Goal: Find specific fact: Find specific fact

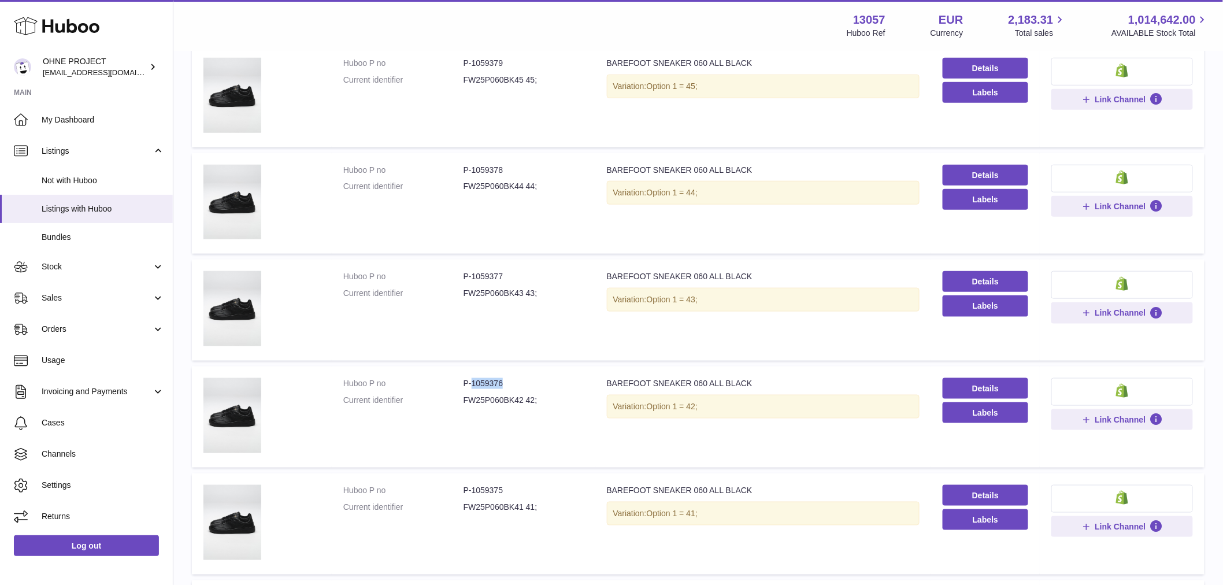
drag, startPoint x: 470, startPoint y: 379, endPoint x: 529, endPoint y: 381, distance: 59.0
click at [526, 388] on dl "Huboo P no P-1059376 Current identifier FW25P060BK42 42;" at bounding box center [463, 395] width 240 height 34
copy dd "1059376"
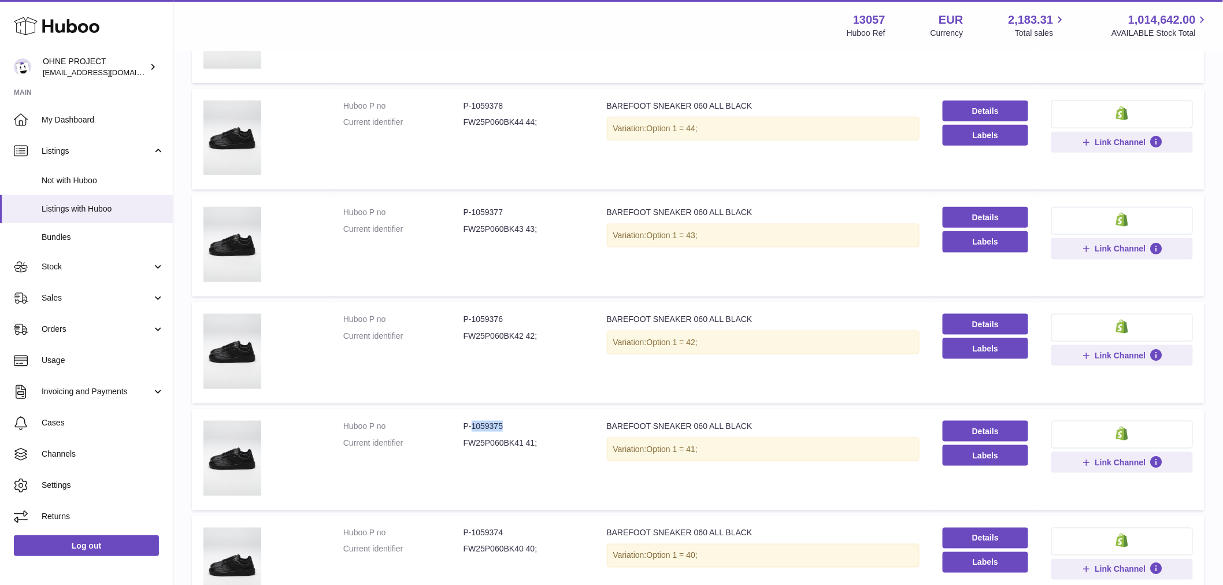
drag, startPoint x: 470, startPoint y: 421, endPoint x: 528, endPoint y: 414, distance: 57.6
click at [528, 414] on td "Huboo P no P-1059375 Current identifier FW25P060BK41 41;" at bounding box center [464, 459] width 264 height 101
copy dd "1059375"
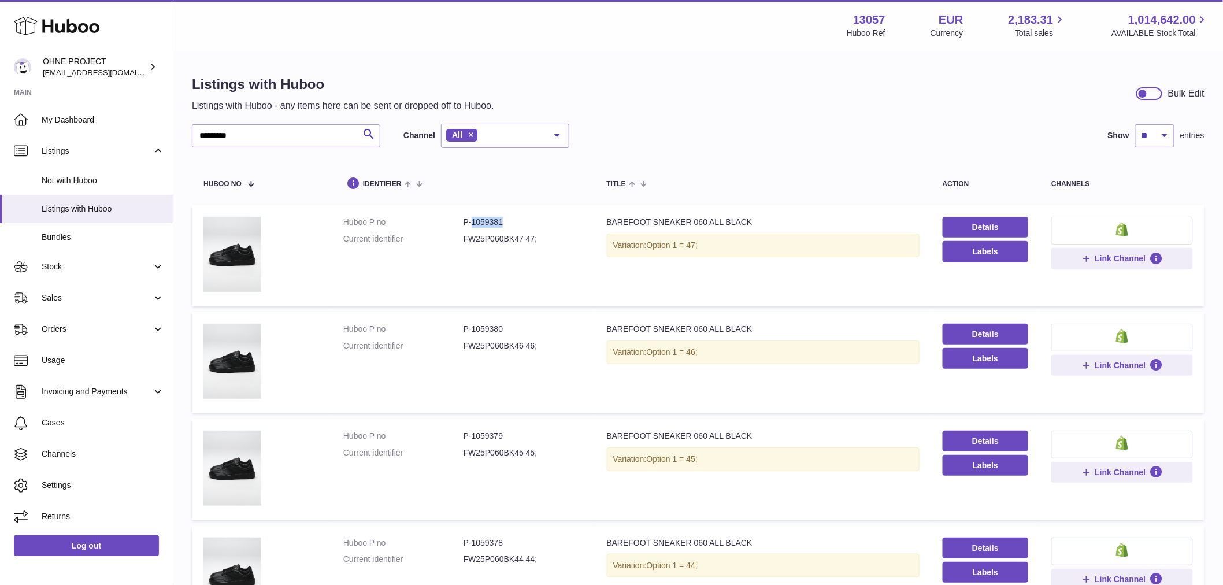
drag, startPoint x: 470, startPoint y: 224, endPoint x: 524, endPoint y: 224, distance: 54.3
click at [523, 224] on dd "P-1059381" at bounding box center [523, 222] width 120 height 11
copy dd "1059381"
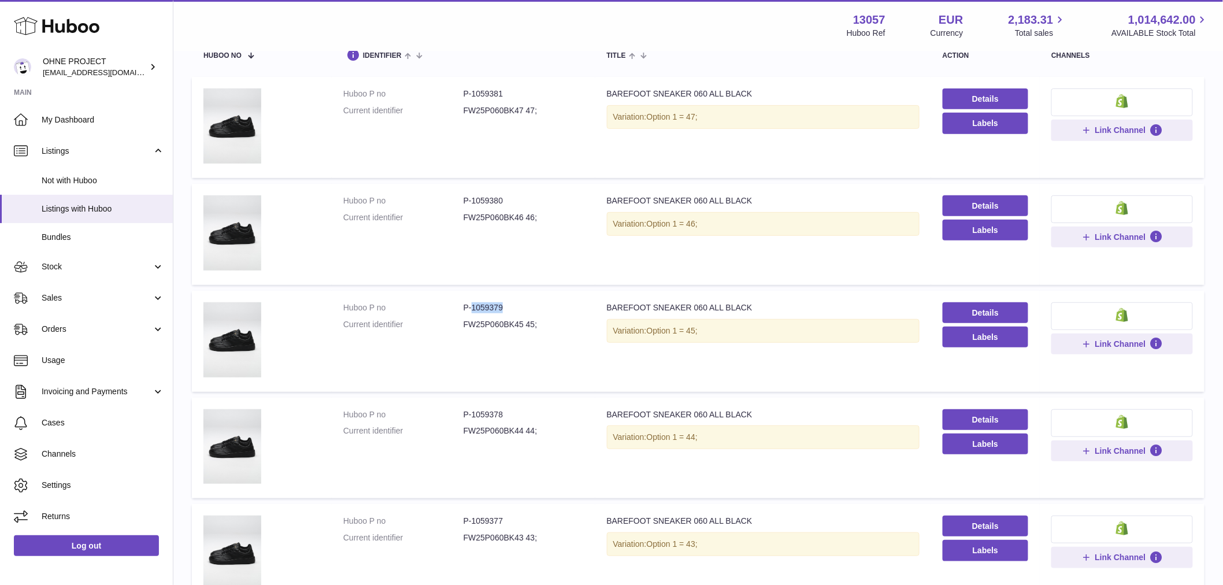
drag, startPoint x: 470, startPoint y: 305, endPoint x: 551, endPoint y: 308, distance: 81.0
click at [551, 308] on dd "P-1059379" at bounding box center [523, 307] width 120 height 11
copy dd "1059379"
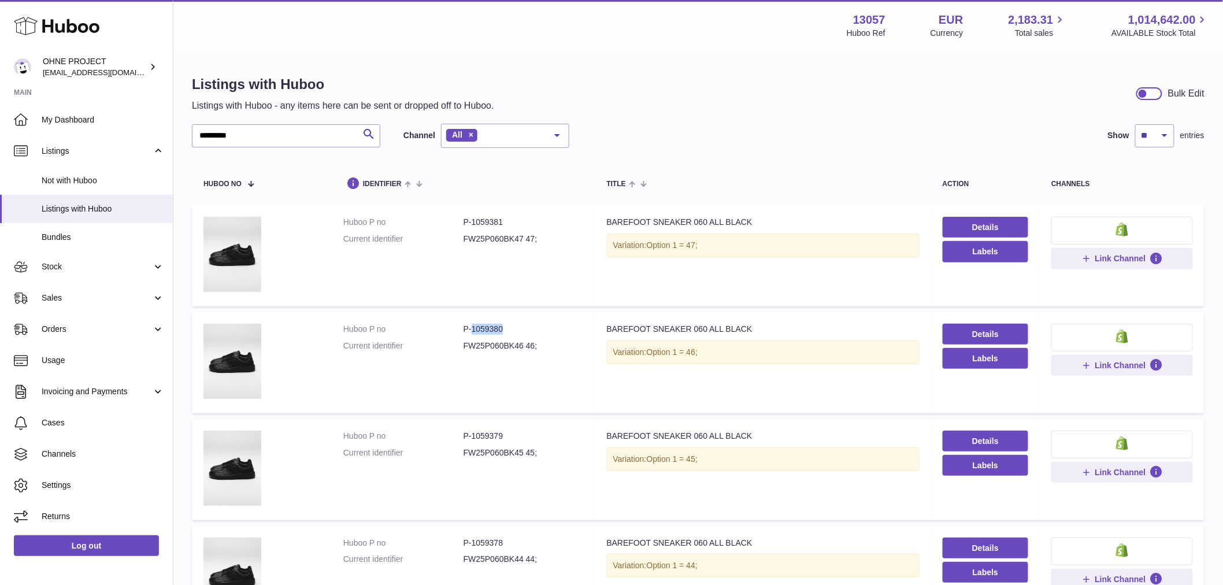
drag, startPoint x: 470, startPoint y: 328, endPoint x: 521, endPoint y: 335, distance: 51.3
click at [524, 335] on dl "Huboo P no P-1059380 Current identifier FW25P060BK46 46;" at bounding box center [463, 341] width 240 height 34
copy dd "1059380"
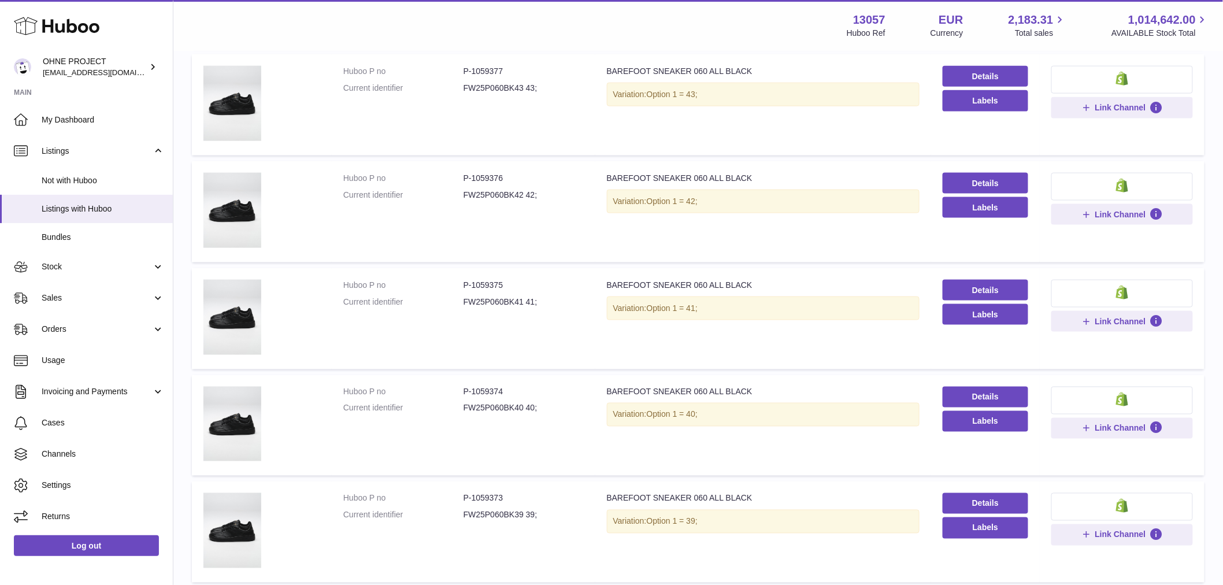
scroll to position [770, 0]
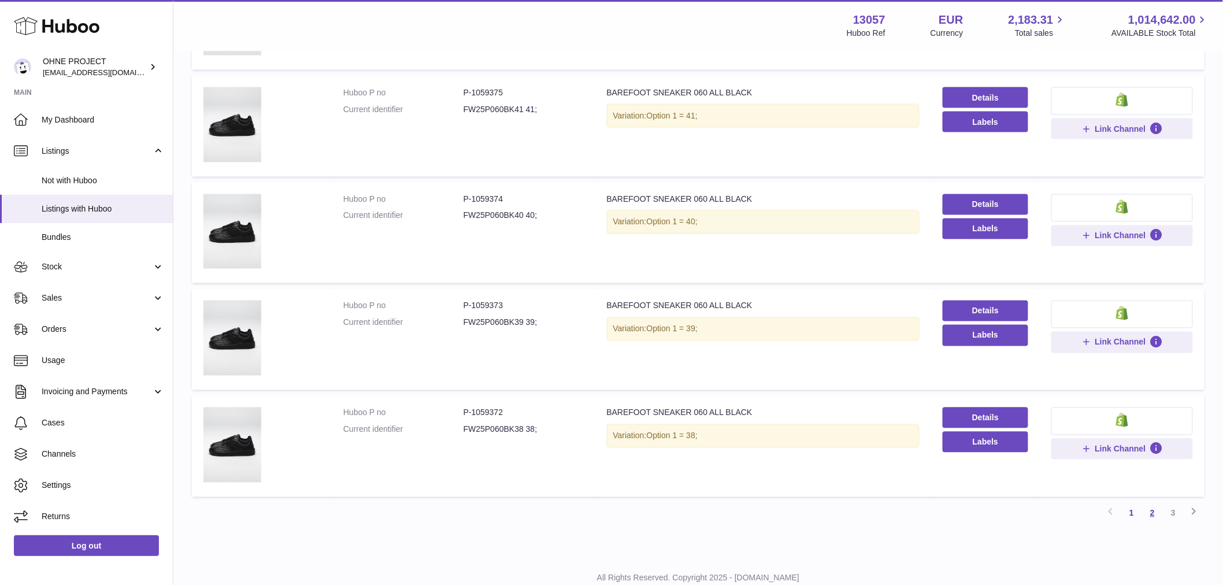
click at [1153, 504] on link "2" at bounding box center [1152, 513] width 21 height 21
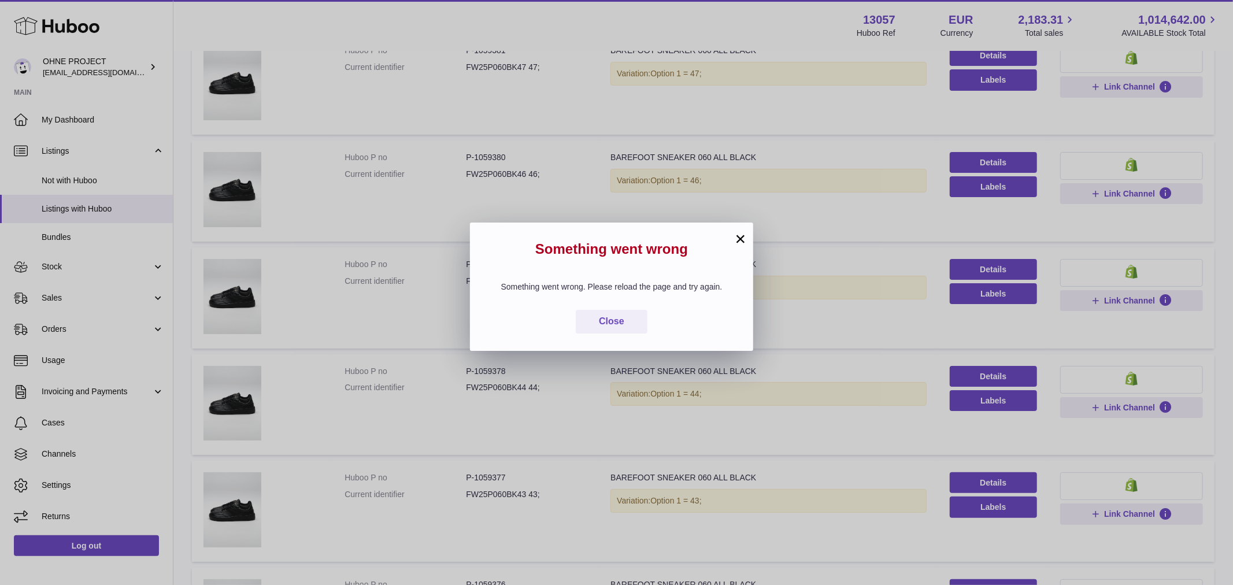
scroll to position [52, 0]
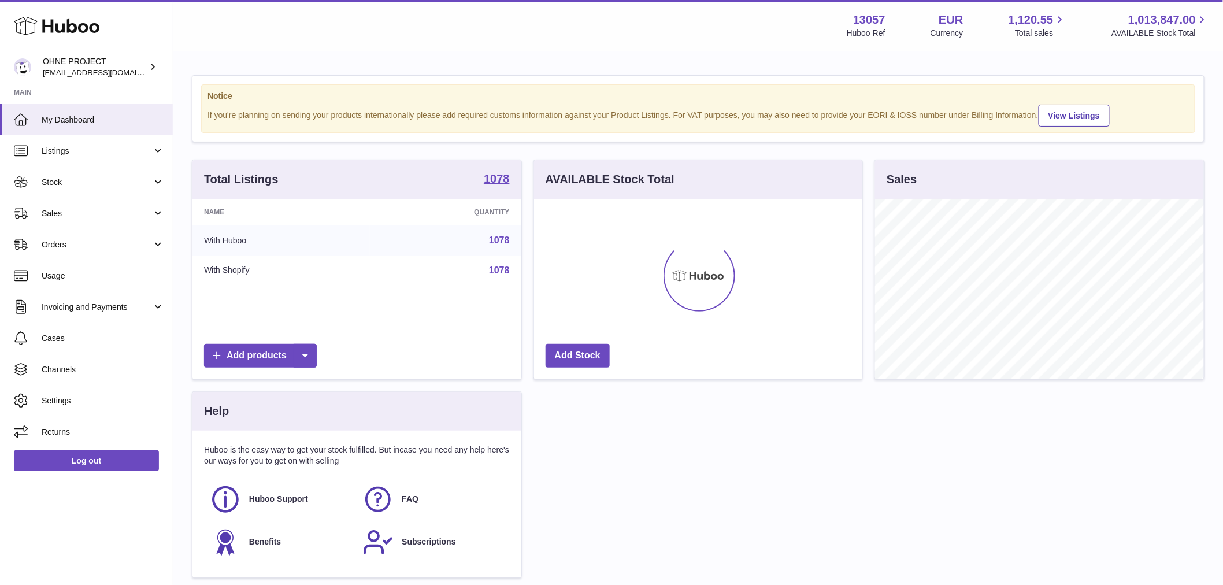
scroll to position [180, 328]
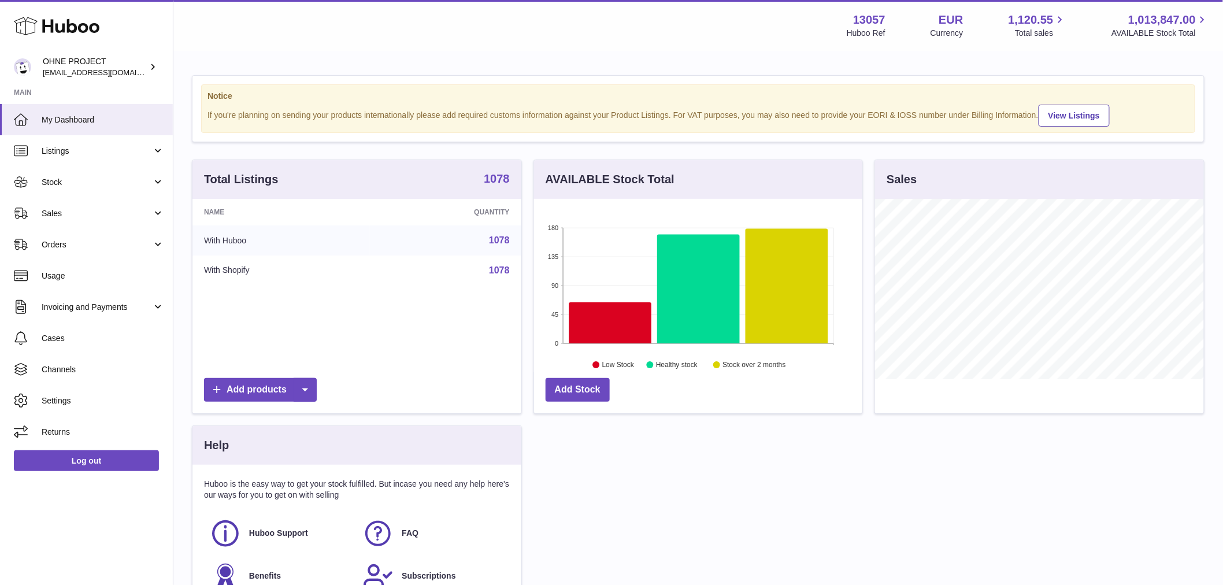
click at [492, 182] on strong "1078" at bounding box center [497, 179] width 26 height 12
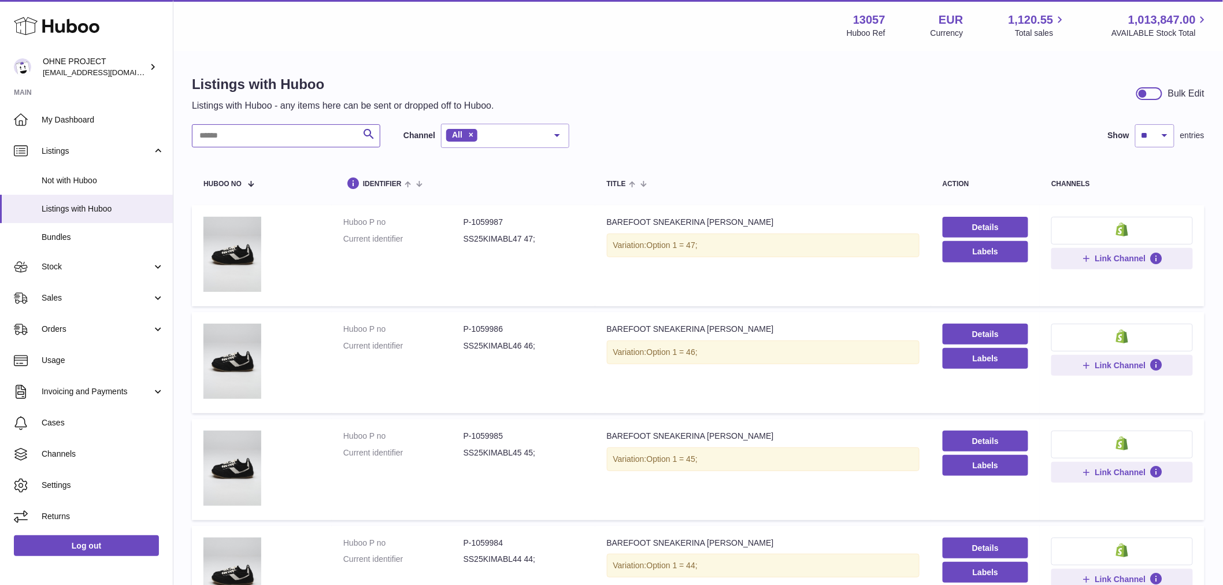
click at [230, 137] on input "text" at bounding box center [286, 135] width 188 height 23
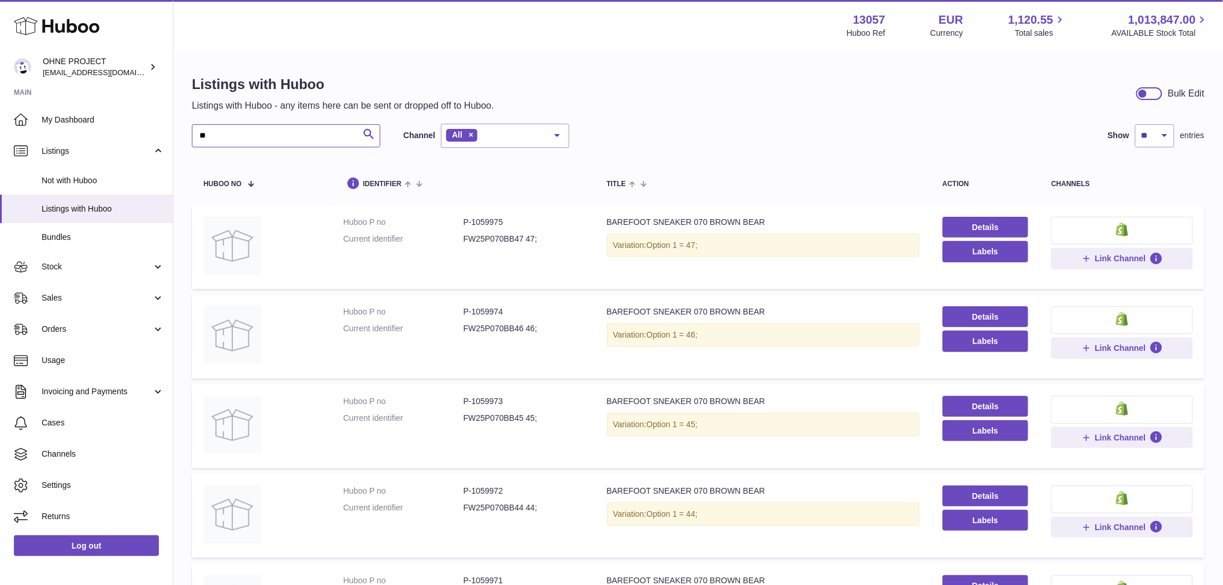
type input "*"
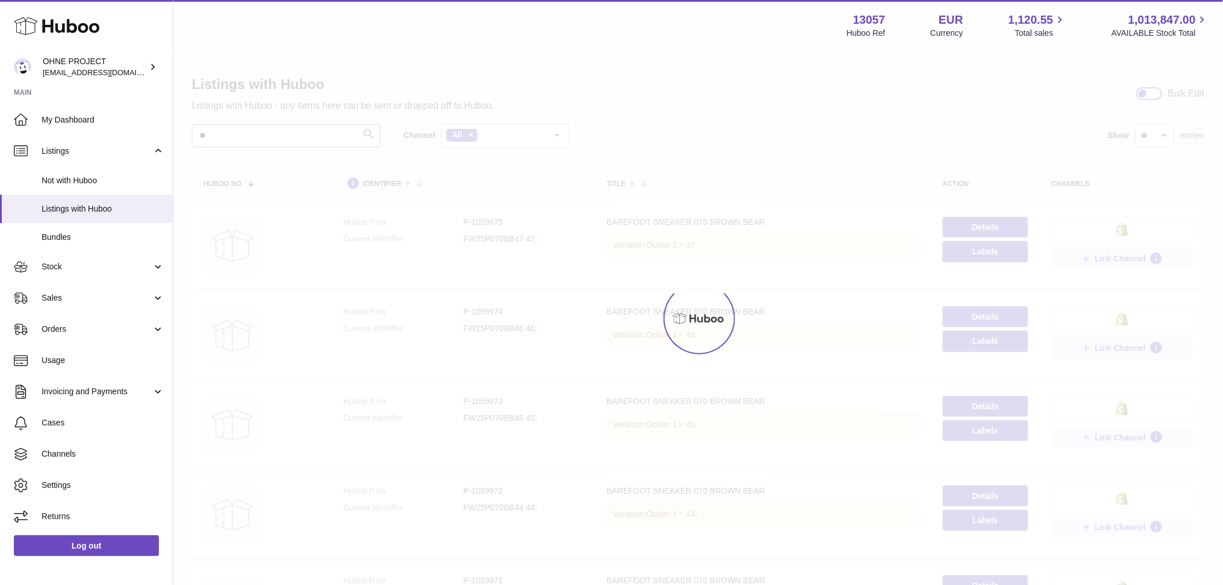
type input "*"
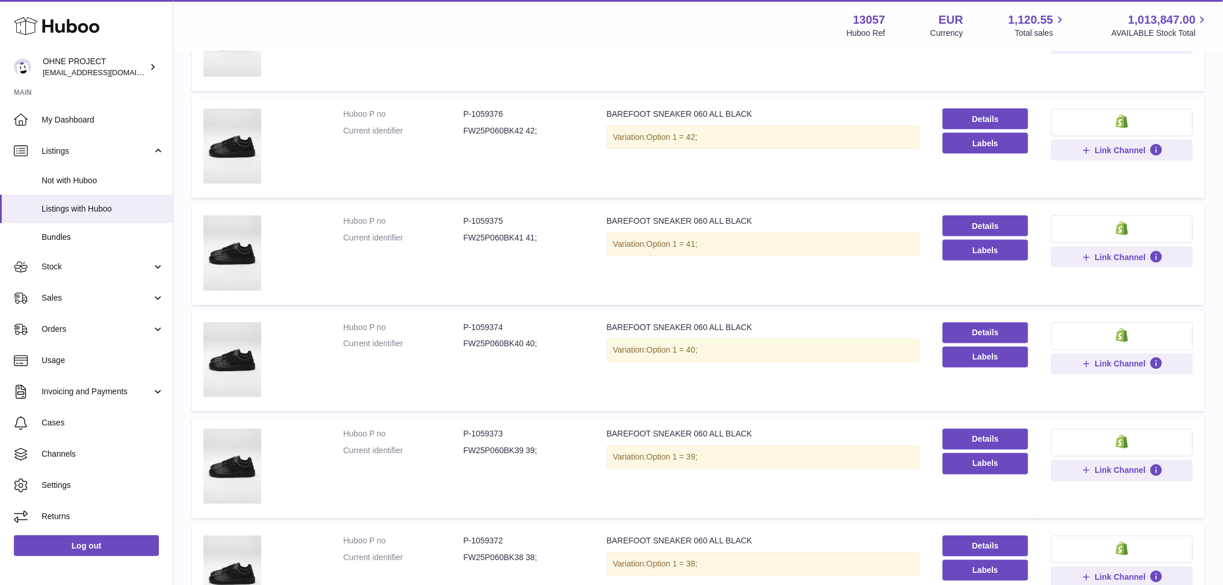
scroll to position [806, 0]
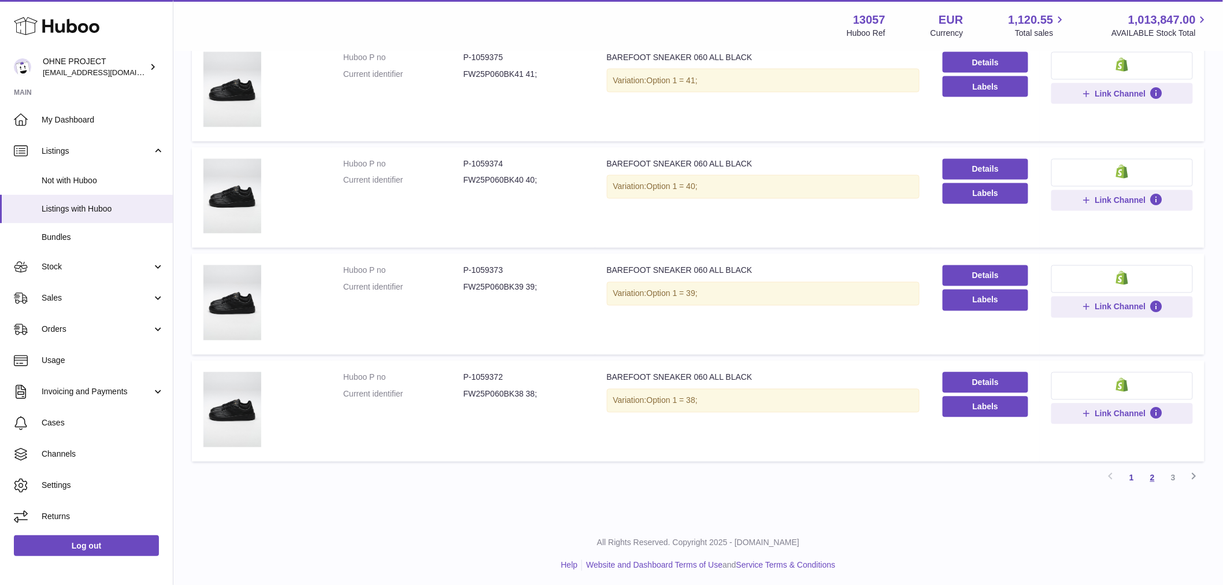
click at [1152, 478] on link "2" at bounding box center [1152, 478] width 21 height 21
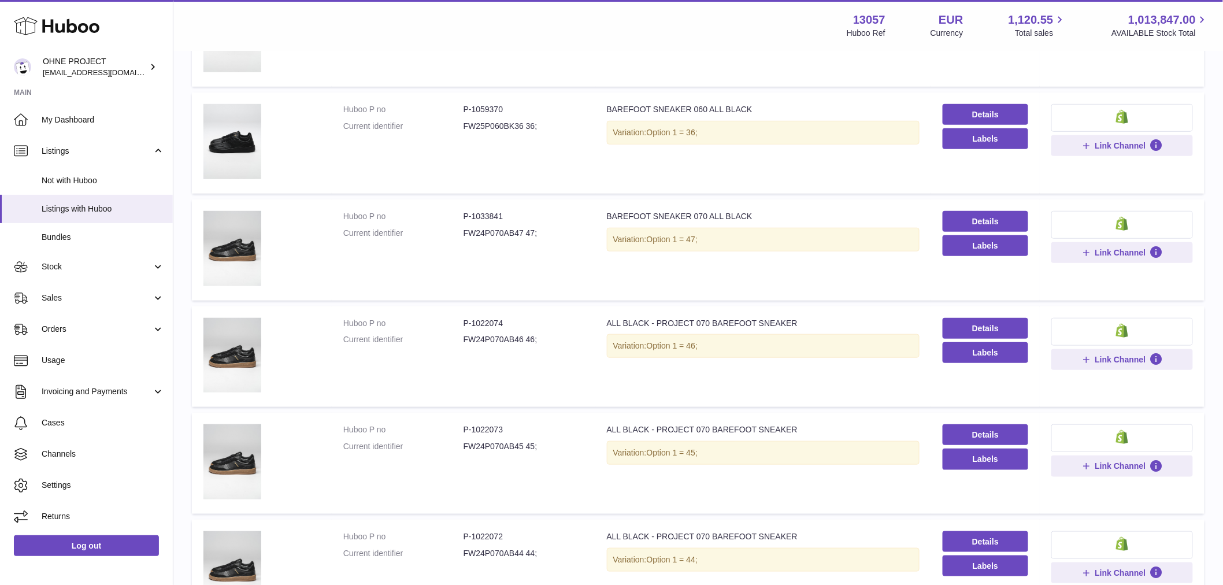
scroll to position [52, 0]
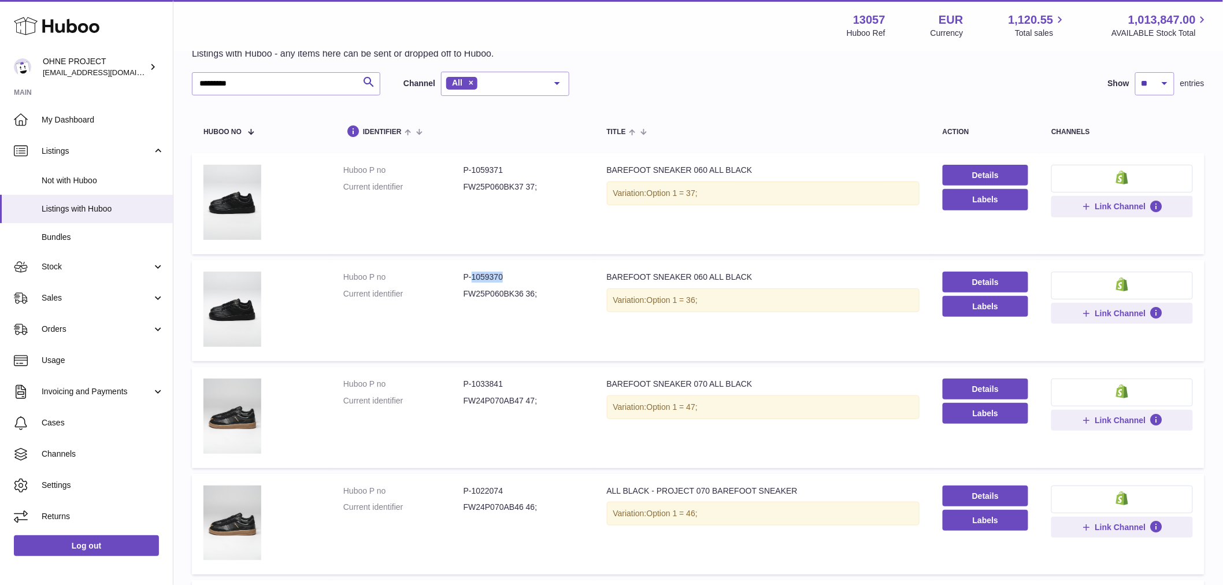
drag, startPoint x: 470, startPoint y: 272, endPoint x: 546, endPoint y: 270, distance: 75.7
click at [546, 272] on dd "P-1059370" at bounding box center [523, 277] width 120 height 11
drag, startPoint x: 470, startPoint y: 169, endPoint x: 521, endPoint y: 163, distance: 51.2
click at [521, 163] on td "Huboo P no P-1059371 Current identifier FW25P060BK37 37;" at bounding box center [464, 203] width 264 height 101
copy dd "1059371"
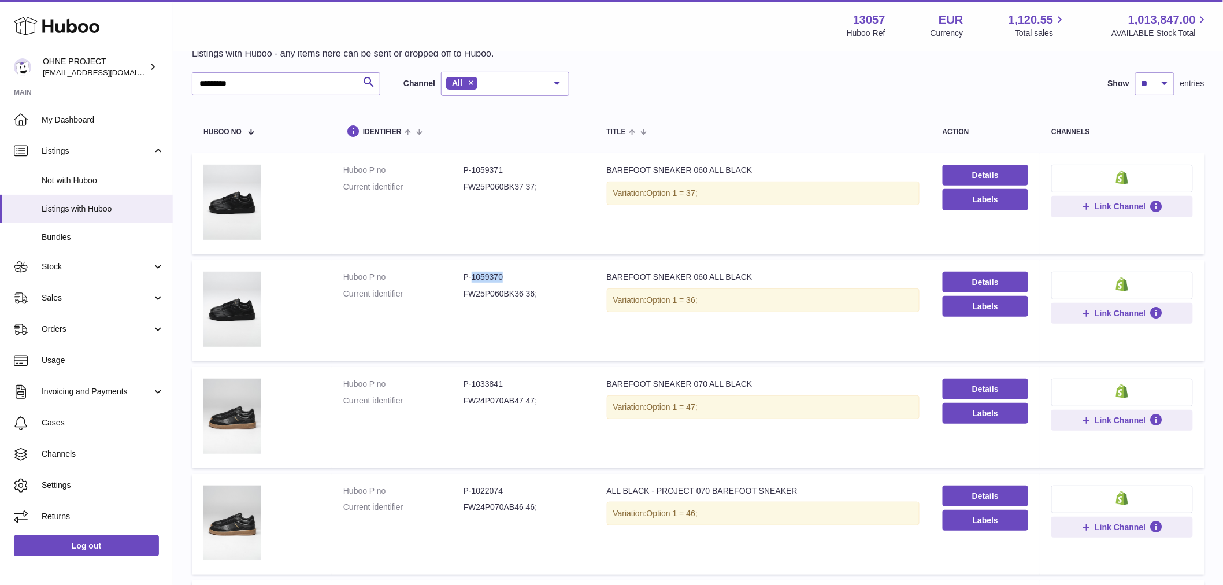
drag, startPoint x: 469, startPoint y: 270, endPoint x: 513, endPoint y: 273, distance: 44.1
click at [513, 275] on td "Huboo P no P-1059370 Current identifier FW25P060BK36 36;" at bounding box center [464, 310] width 264 height 101
copy dd "1059370"
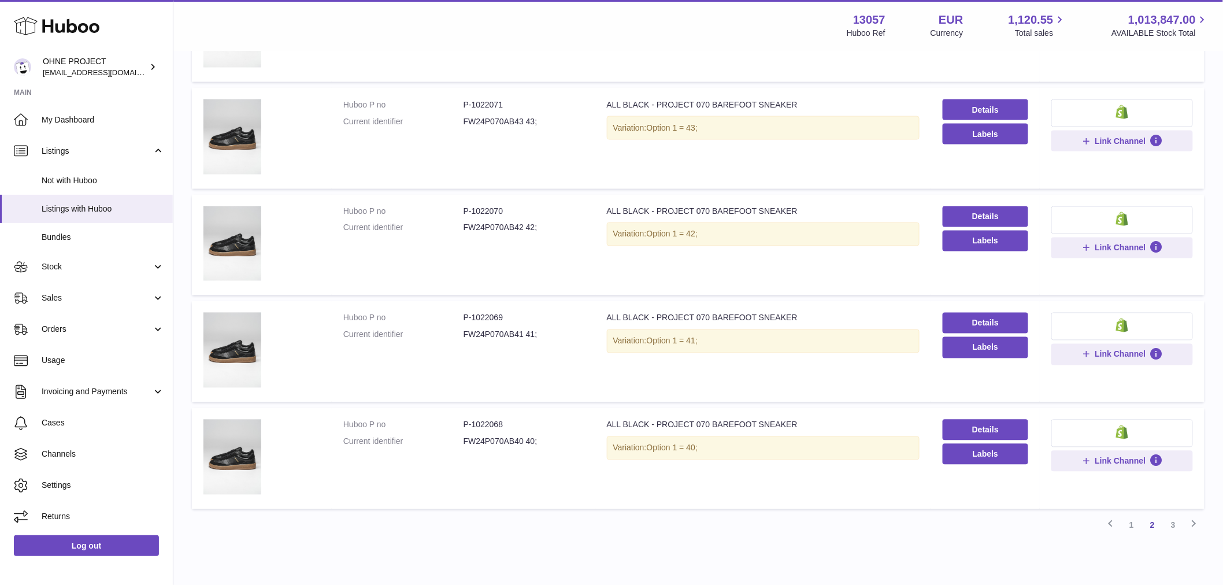
scroll to position [806, 0]
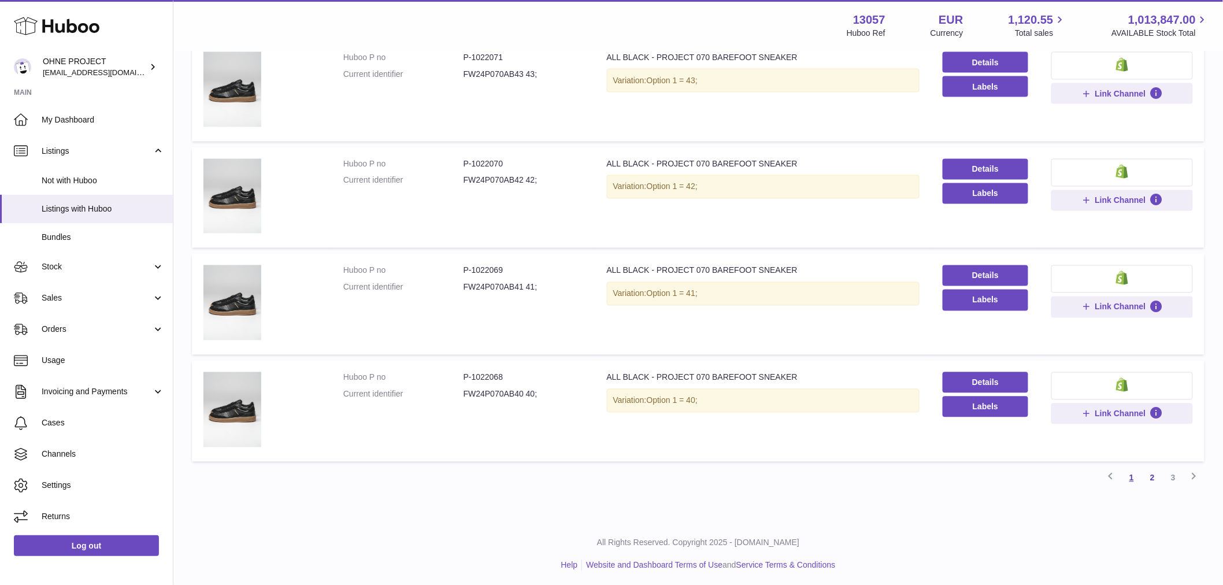
click at [1136, 474] on link "1" at bounding box center [1131, 478] width 21 height 21
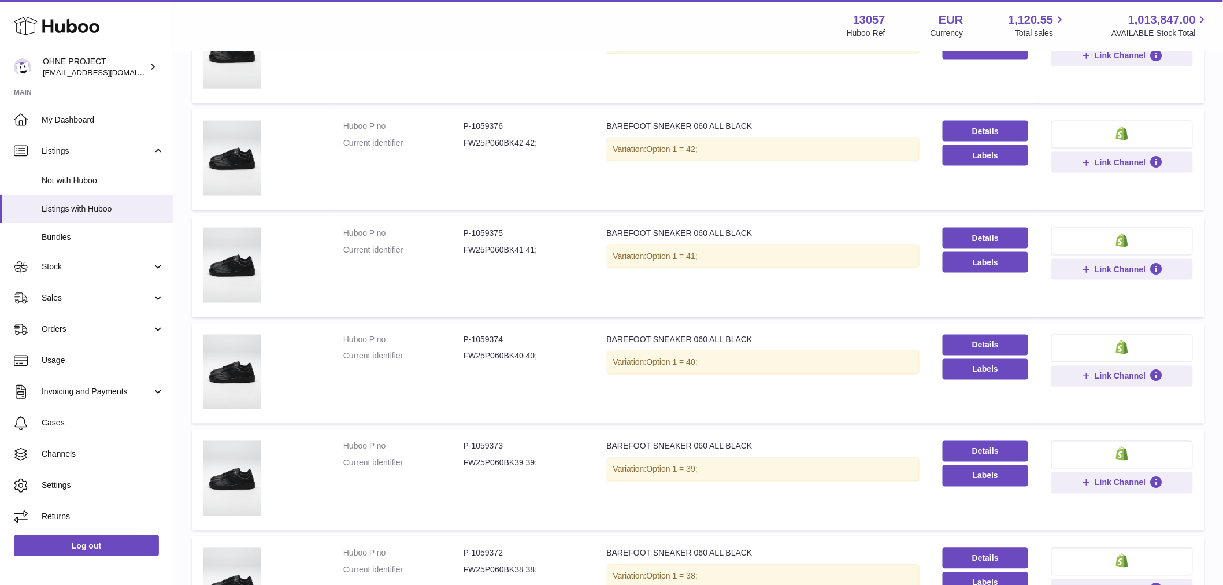
scroll to position [758, 0]
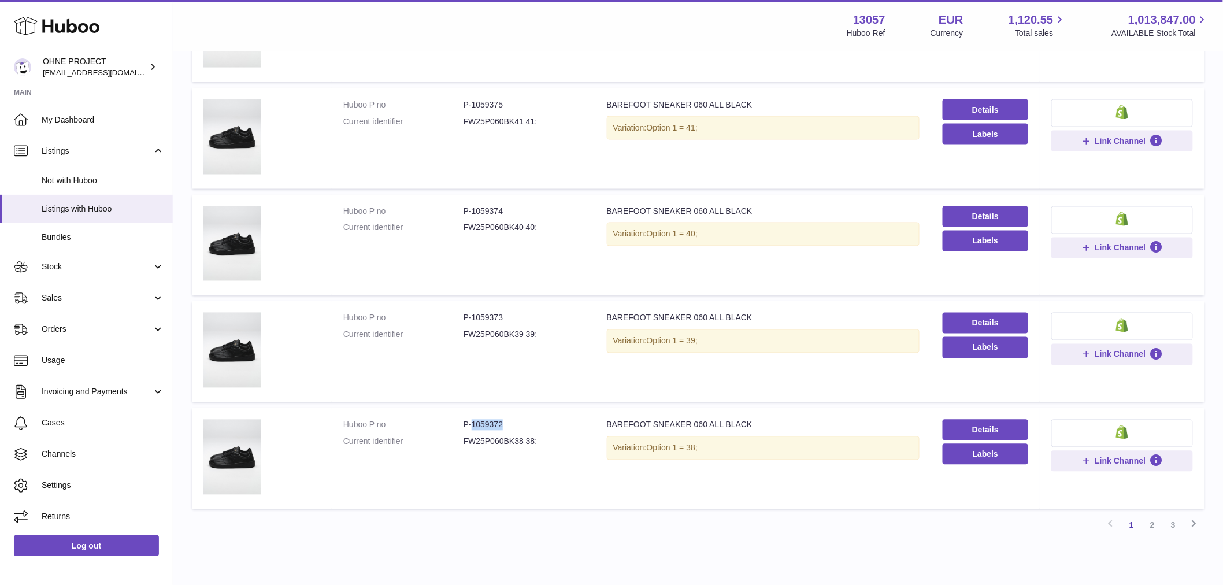
drag, startPoint x: 470, startPoint y: 418, endPoint x: 517, endPoint y: 411, distance: 47.9
click at [517, 411] on td "Huboo P no P-1059372 Current identifier FW25P060BK38 38;" at bounding box center [464, 458] width 264 height 101
copy dd "1059372"
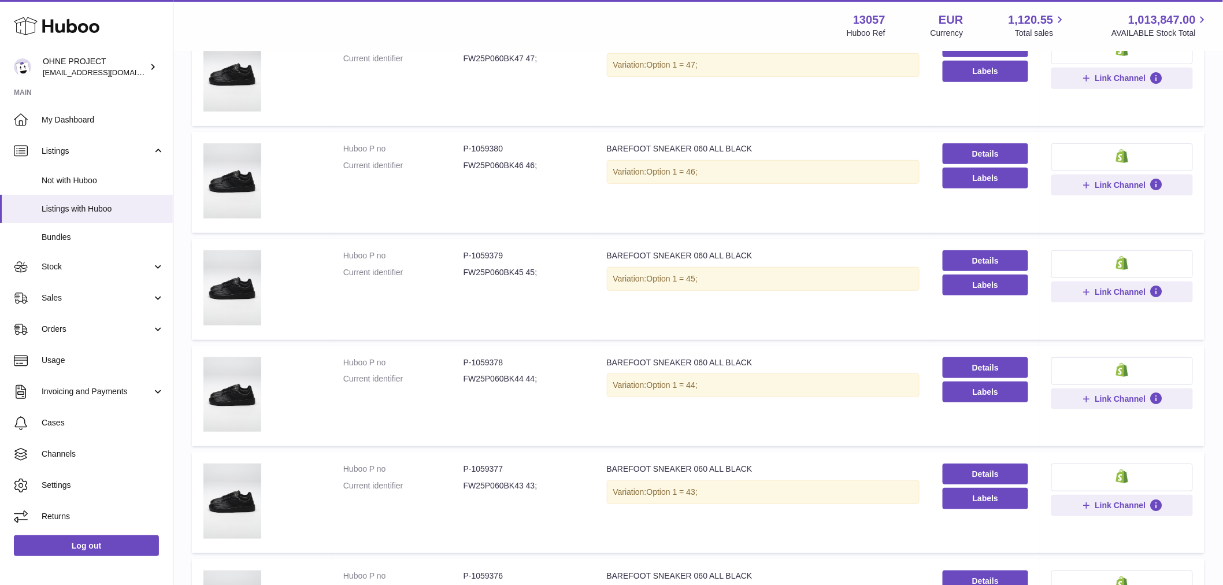
scroll to position [116, 0]
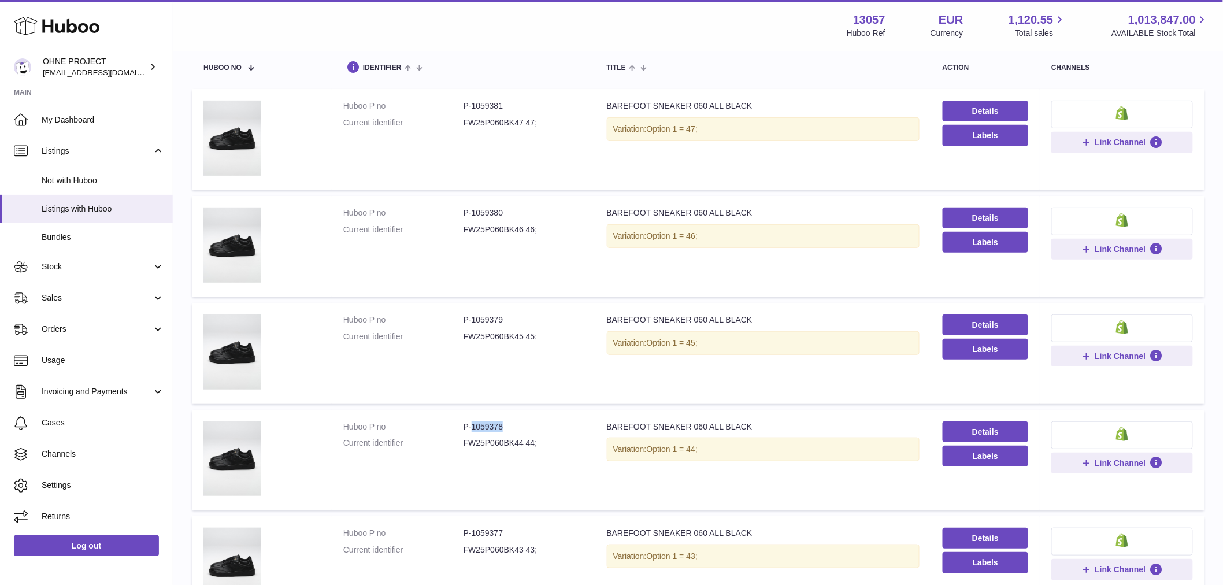
drag, startPoint x: 469, startPoint y: 420, endPoint x: 540, endPoint y: 420, distance: 70.5
click at [540, 421] on dd "P-1059378" at bounding box center [523, 426] width 120 height 11
copy dd "1059378"
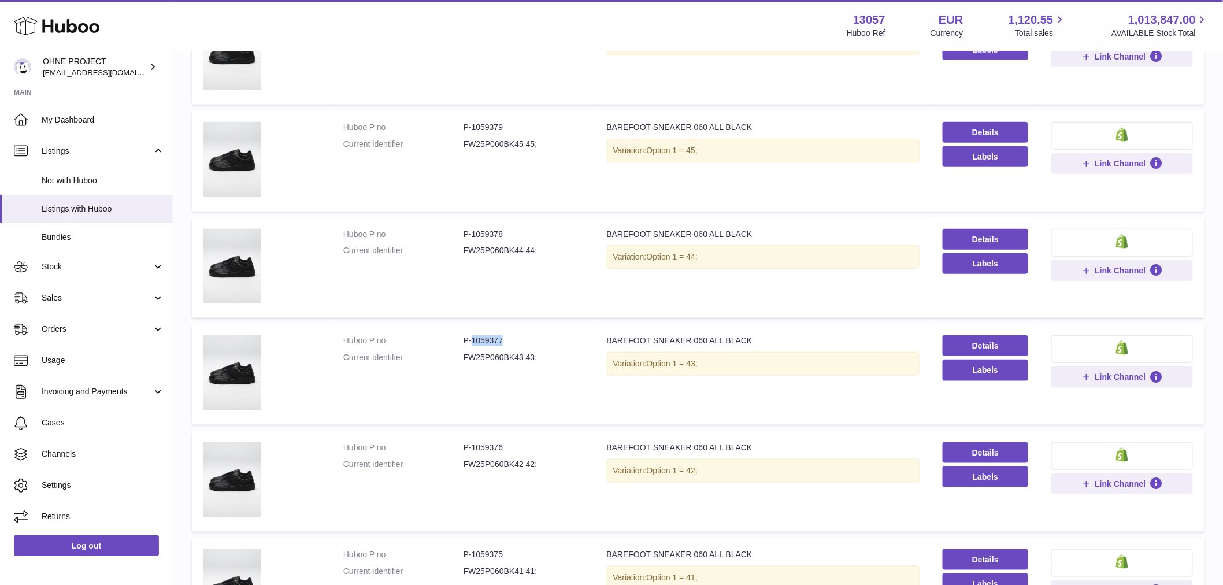
drag, startPoint x: 470, startPoint y: 335, endPoint x: 515, endPoint y: 334, distance: 44.5
click at [511, 332] on td "Huboo P no P-1059377 Current identifier FW25P060BK43 43;" at bounding box center [464, 374] width 264 height 101
copy dd "1059377"
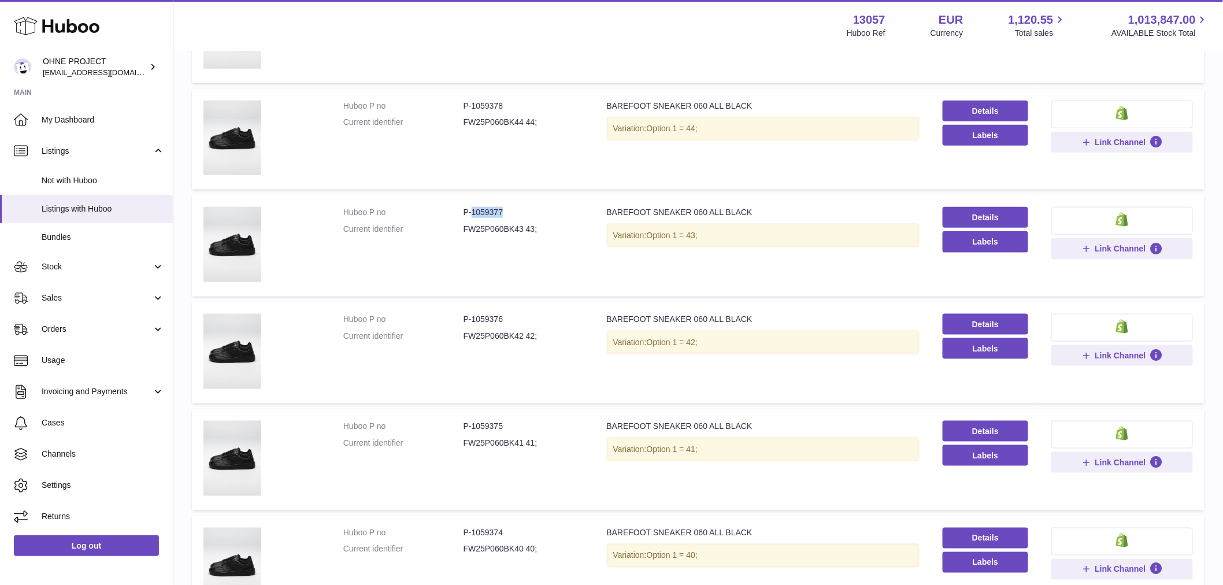
scroll to position [565, 0]
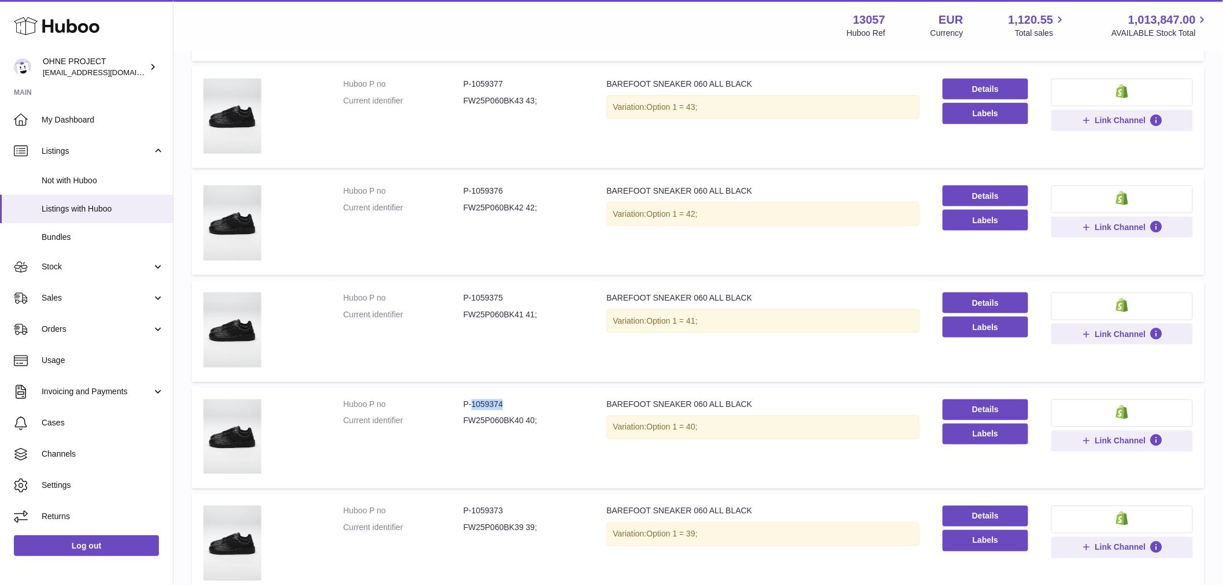
drag, startPoint x: 471, startPoint y: 405, endPoint x: 513, endPoint y: 403, distance: 41.6
click at [513, 403] on dd "P-1059374" at bounding box center [523, 404] width 120 height 11
copy dd "1059374"
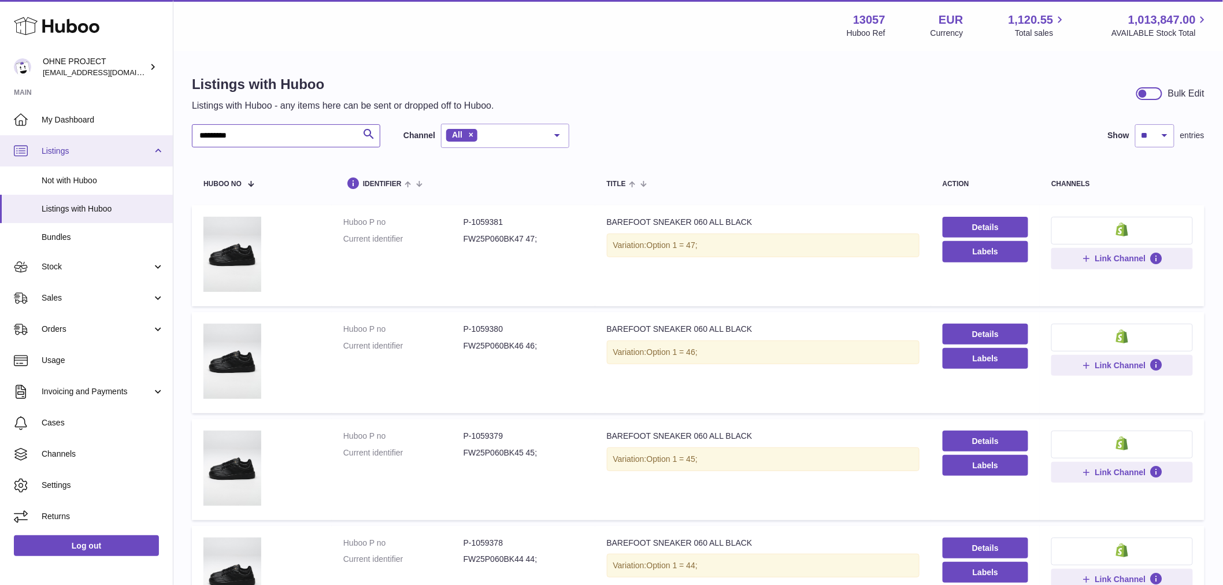
drag, startPoint x: 260, startPoint y: 138, endPoint x: 135, endPoint y: 135, distance: 124.8
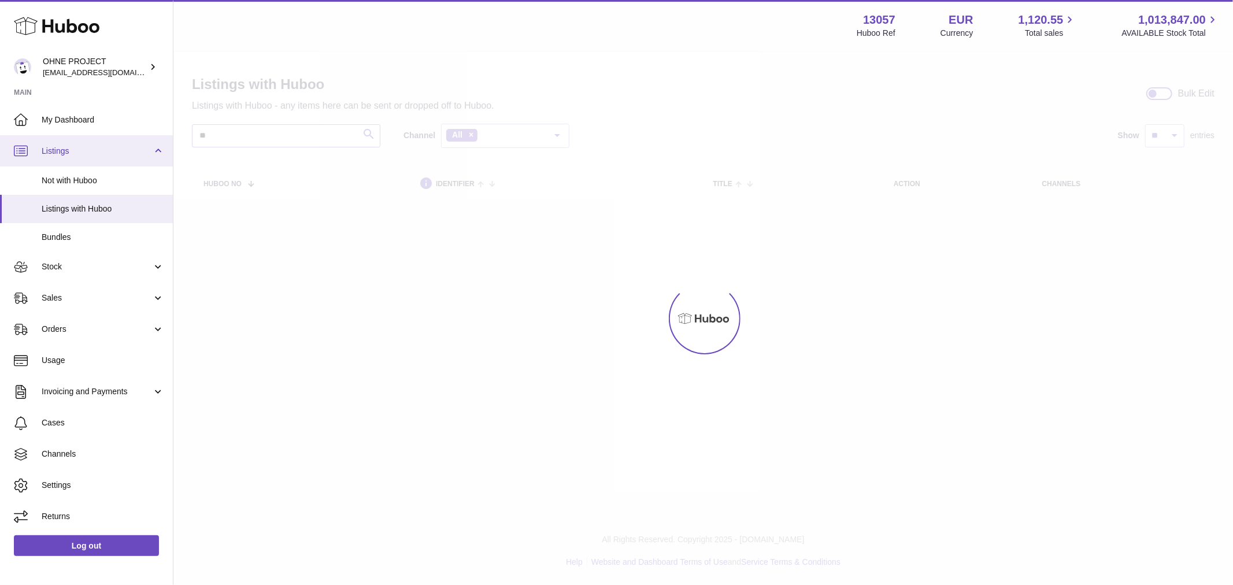
type input "*"
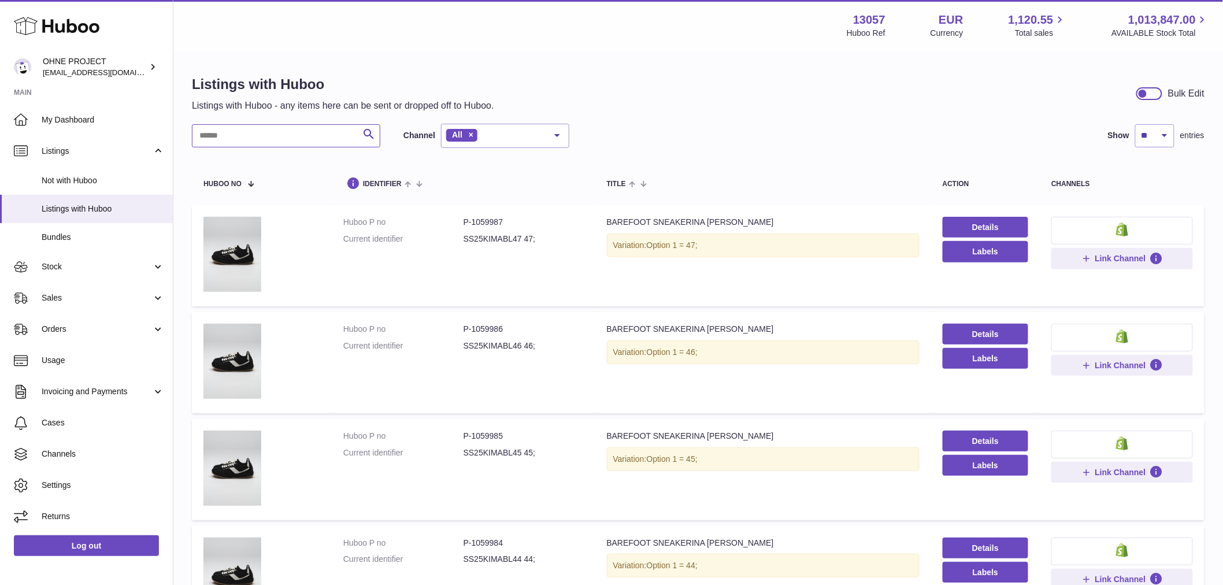
click at [259, 139] on input "text" at bounding box center [286, 135] width 188 height 23
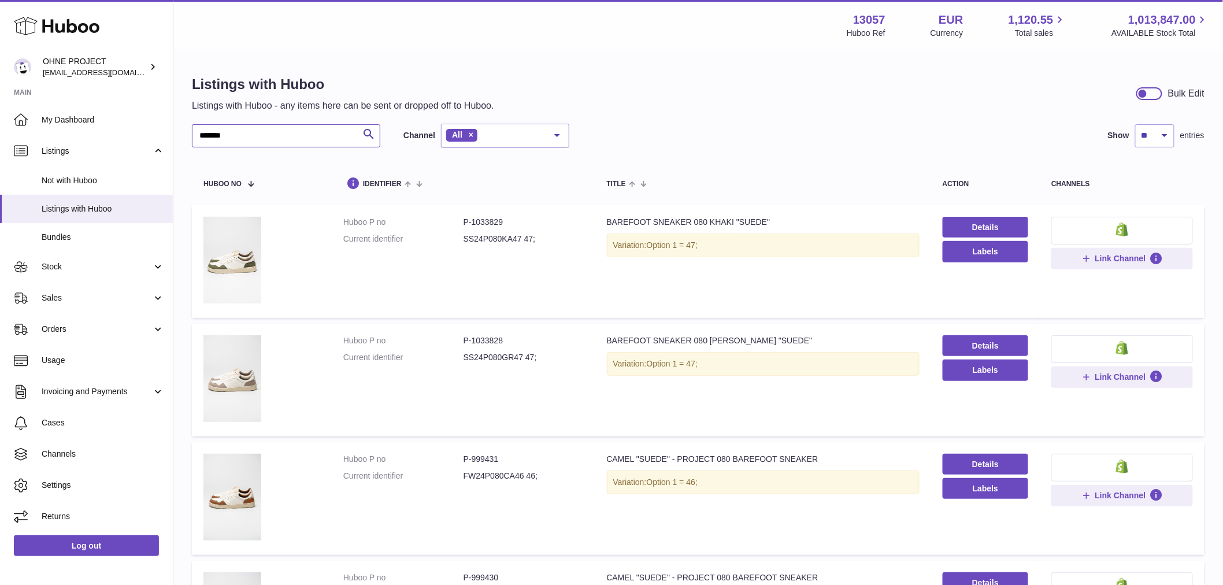
drag, startPoint x: 239, startPoint y: 136, endPoint x: 191, endPoint y: 139, distance: 48.1
click at [192, 139] on input "*******" at bounding box center [286, 135] width 188 height 23
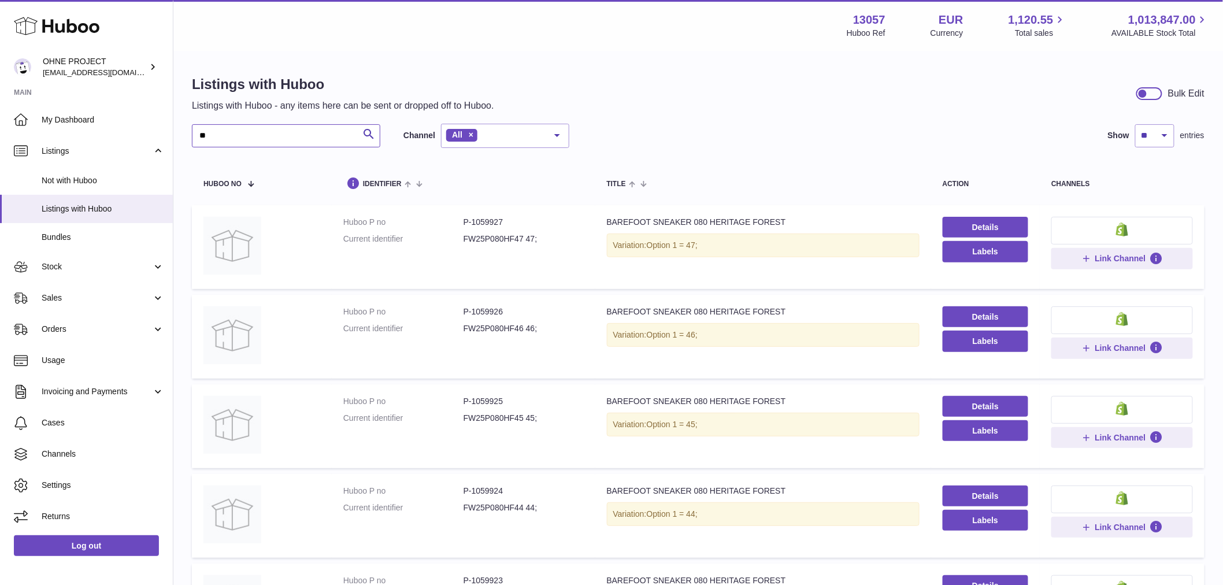
type input "*"
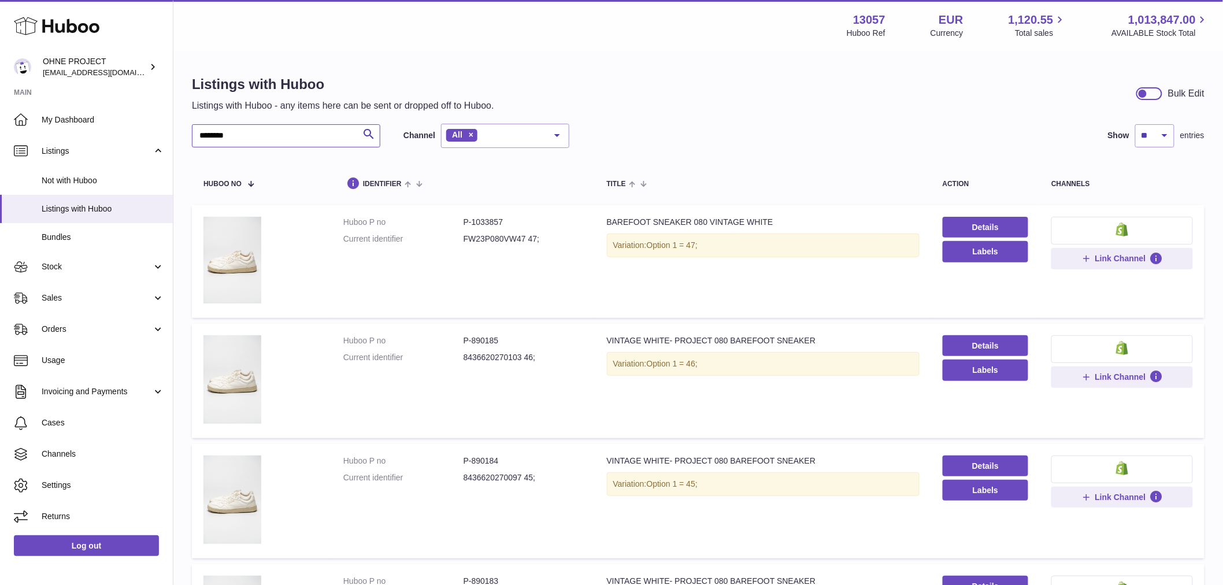
drag, startPoint x: 268, startPoint y: 142, endPoint x: 204, endPoint y: 142, distance: 63.6
click at [206, 141] on input "*******" at bounding box center [286, 135] width 188 height 23
type input "*"
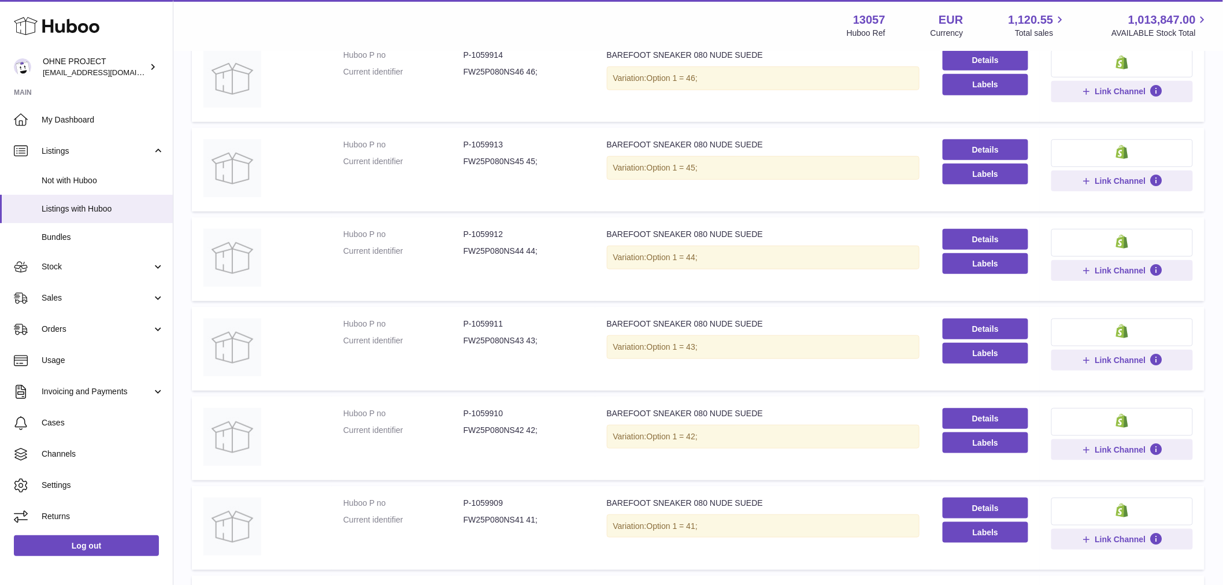
scroll to position [321, 0]
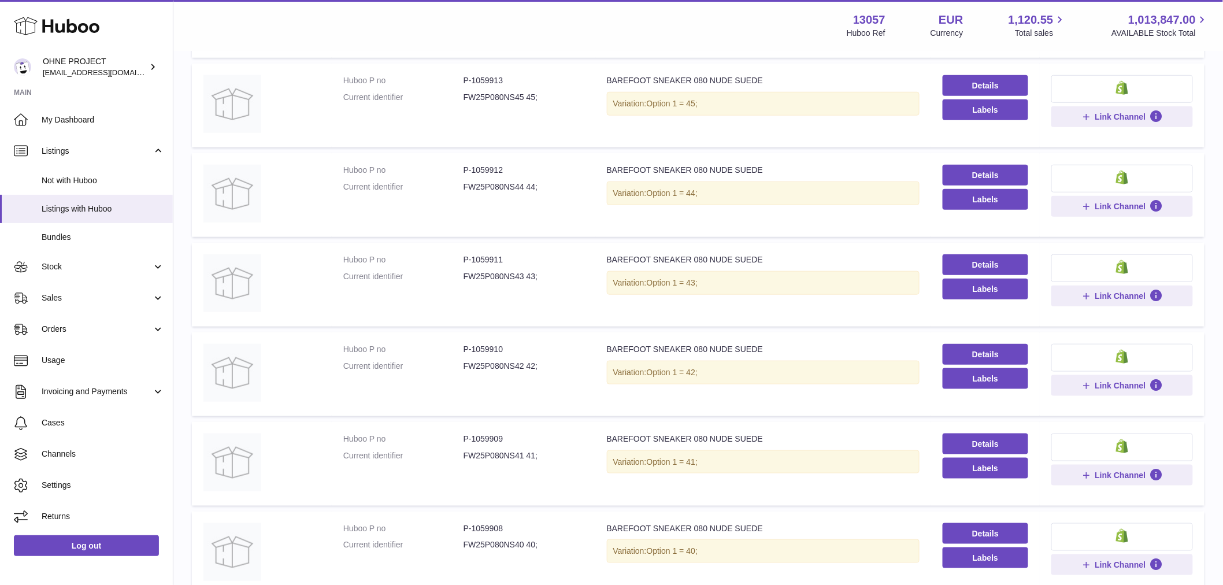
type input "****"
drag, startPoint x: 470, startPoint y: 347, endPoint x: 522, endPoint y: 347, distance: 52.6
click at [522, 347] on dd "P-1059910" at bounding box center [523, 349] width 120 height 11
copy dd "1059910"
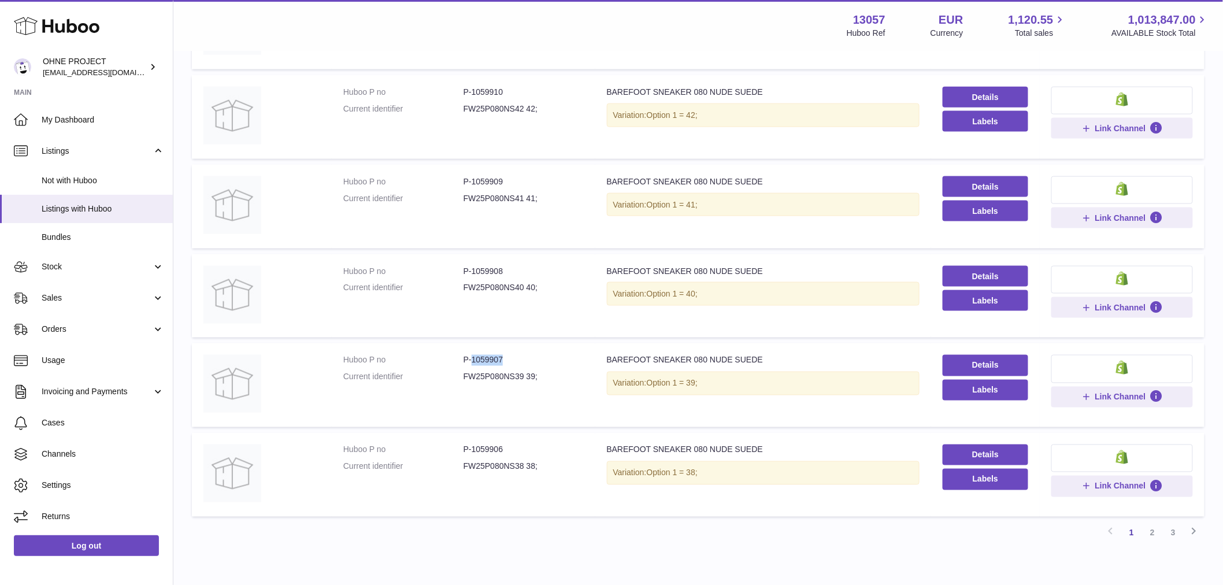
drag, startPoint x: 471, startPoint y: 356, endPoint x: 513, endPoint y: 356, distance: 41.6
click at [513, 356] on dd "P-1059907" at bounding box center [523, 360] width 120 height 11
copy dd "1059907"
drag, startPoint x: 470, startPoint y: 448, endPoint x: 513, endPoint y: 447, distance: 42.8
click at [513, 447] on dd "P-1059906" at bounding box center [523, 449] width 120 height 11
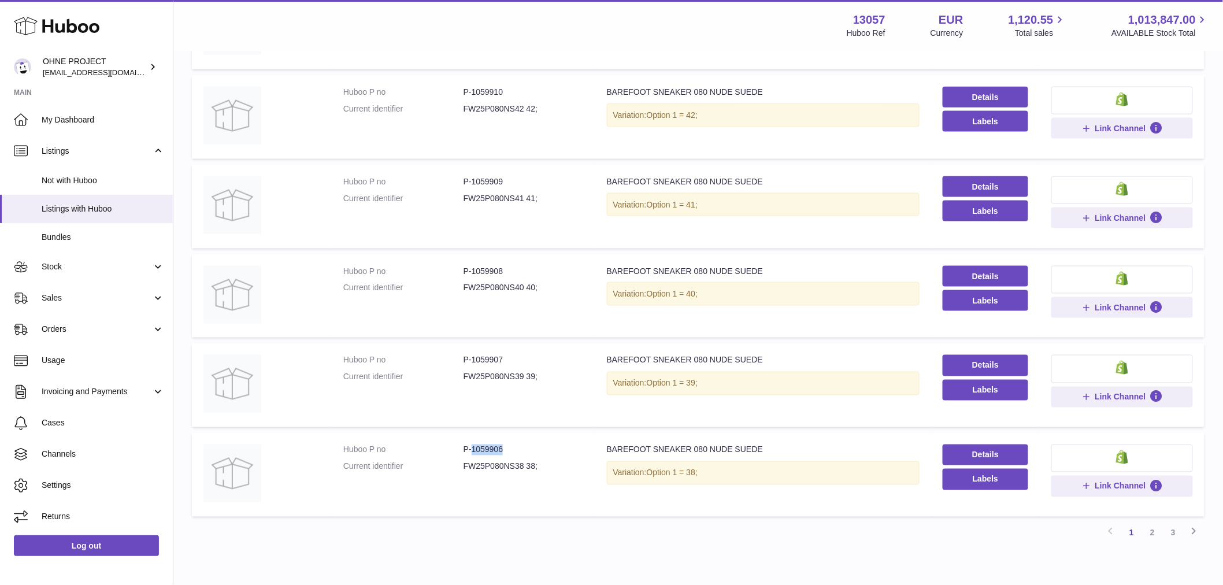
copy dd "1059906"
drag, startPoint x: 469, startPoint y: 266, endPoint x: 476, endPoint y: 266, distance: 6.9
click at [475, 266] on dd "P-1059908" at bounding box center [523, 271] width 120 height 11
click at [475, 278] on dl "Huboo P no P-1059908 Current identifier FW25P080NS40 40;" at bounding box center [463, 283] width 240 height 34
drag, startPoint x: 469, startPoint y: 270, endPoint x: 527, endPoint y: 261, distance: 58.5
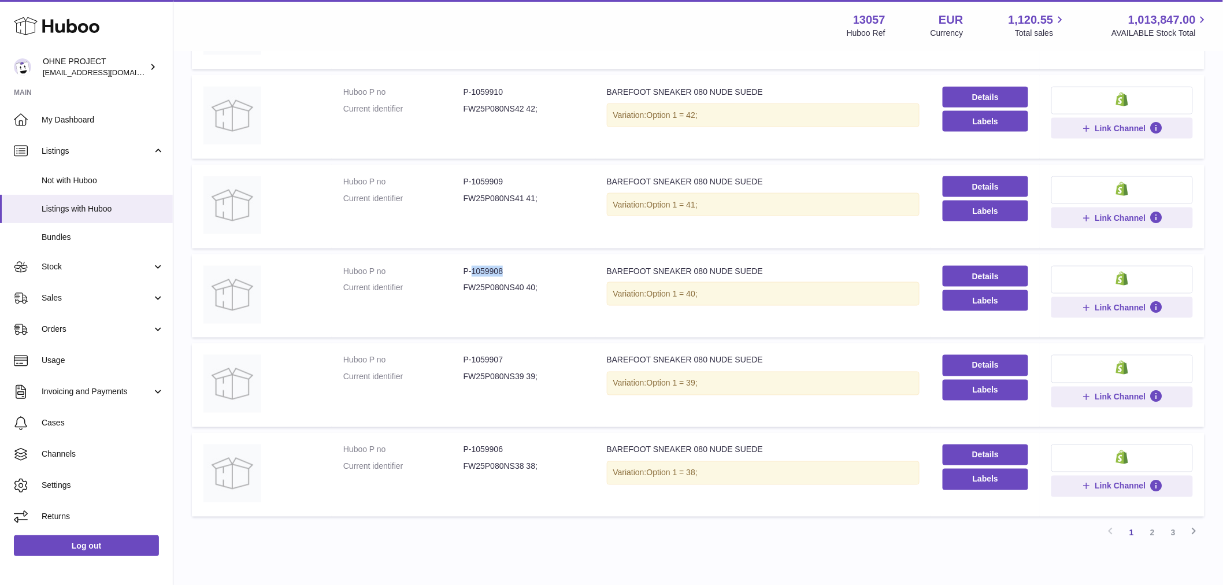
click at [527, 261] on td "Huboo P no P-1059908 Current identifier FW25P080NS40 40;" at bounding box center [464, 296] width 264 height 84
copy dd "1059908"
